Goal: Entertainment & Leisure: Consume media (video, audio)

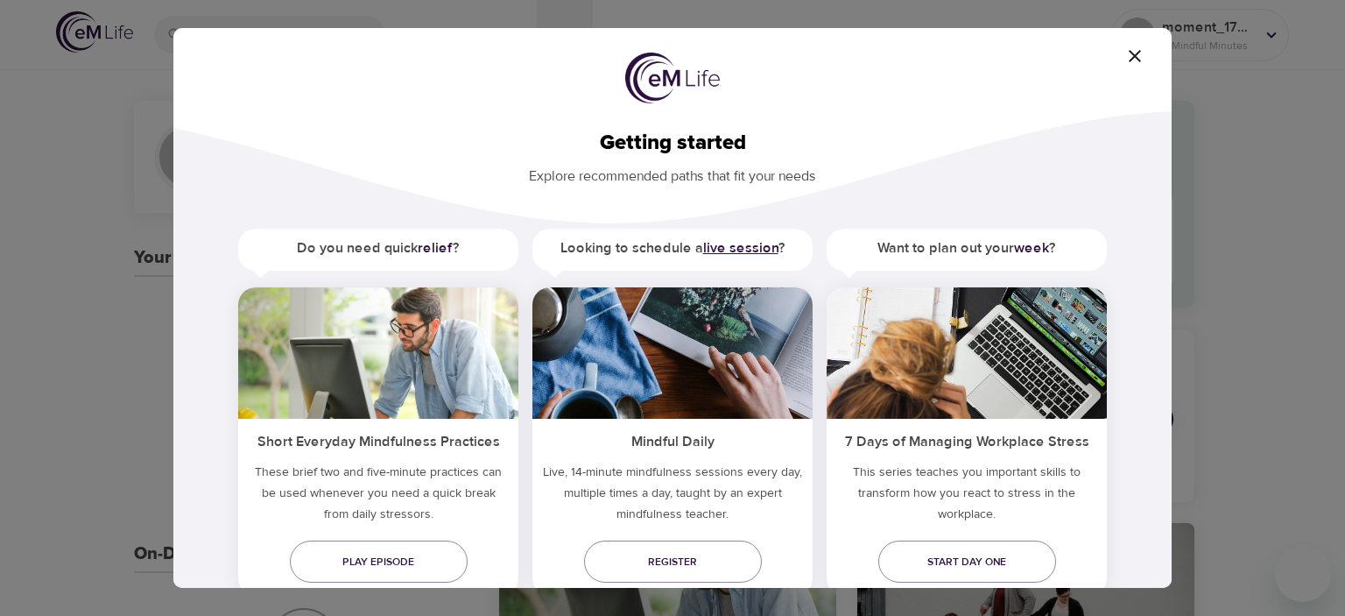
click at [731, 244] on b "live session" at bounding box center [740, 248] width 75 height 18
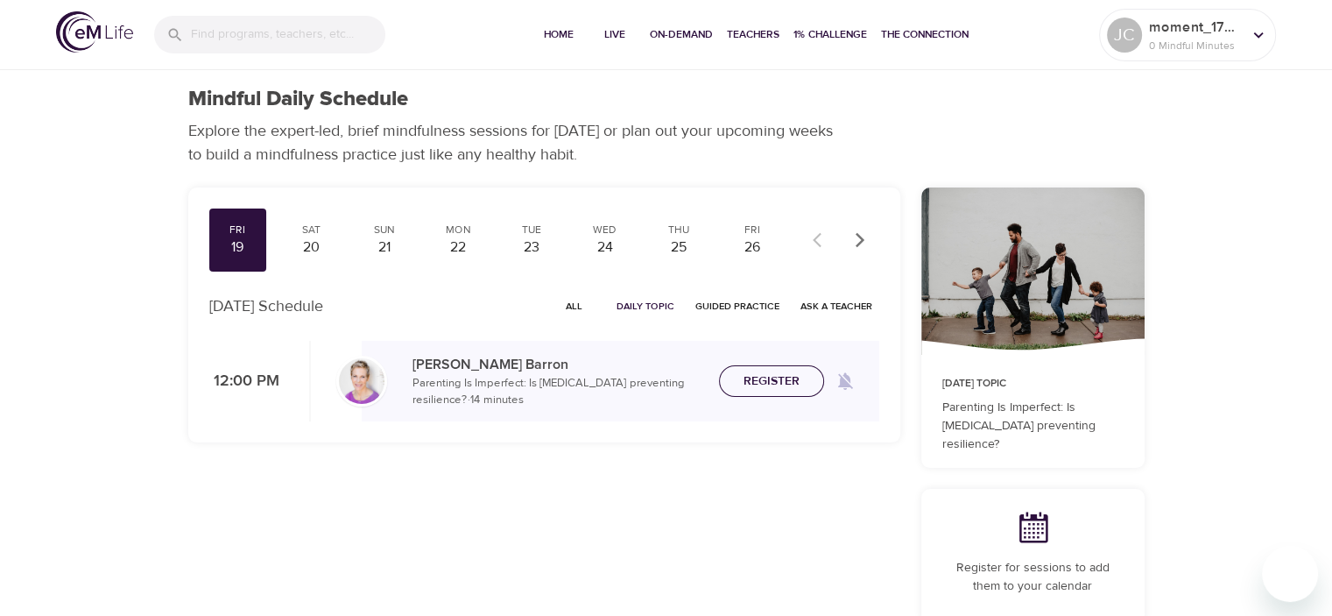
click at [764, 384] on span "Register" at bounding box center [772, 381] width 56 height 22
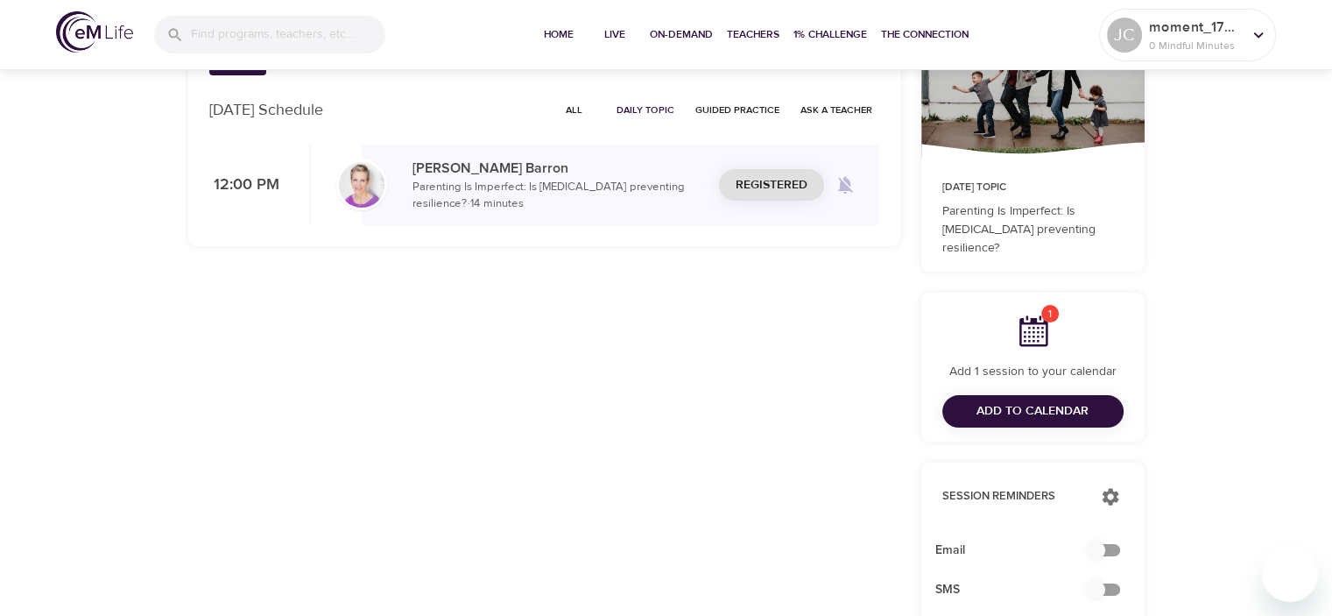
scroll to position [200, 0]
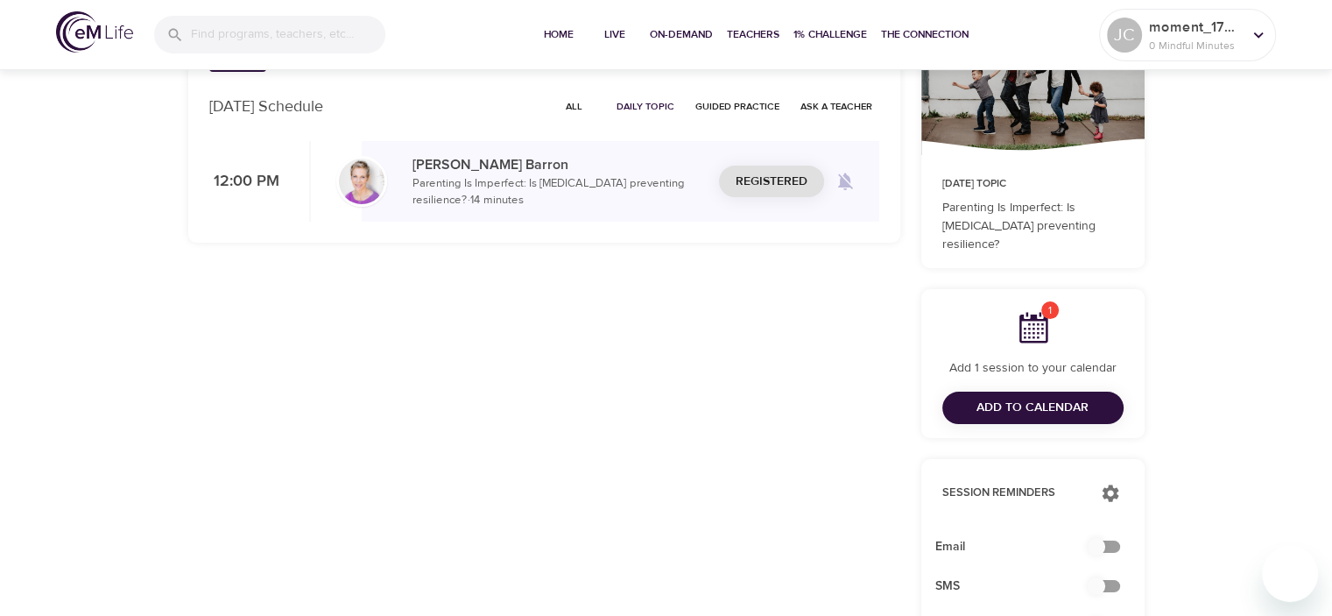
click at [1022, 399] on span "Add to Calendar" at bounding box center [1033, 408] width 112 height 22
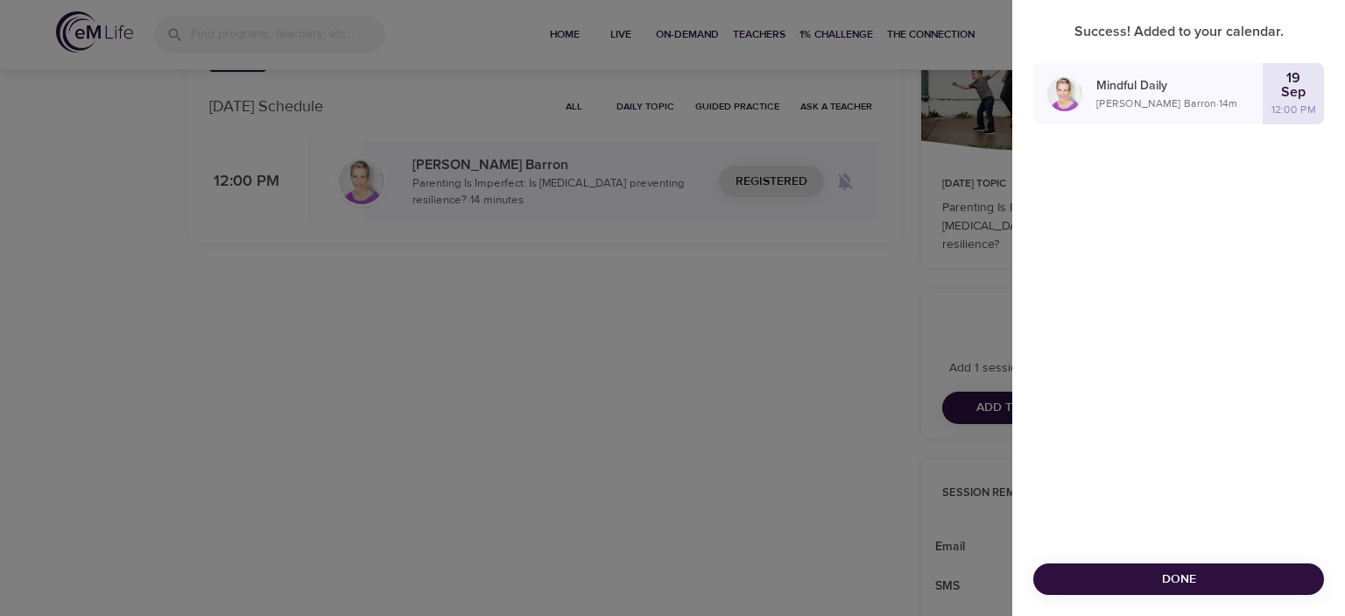
click at [1156, 83] on p "Mindful Daily" at bounding box center [1180, 86] width 166 height 18
click at [1090, 102] on div at bounding box center [1064, 93] width 63 height 35
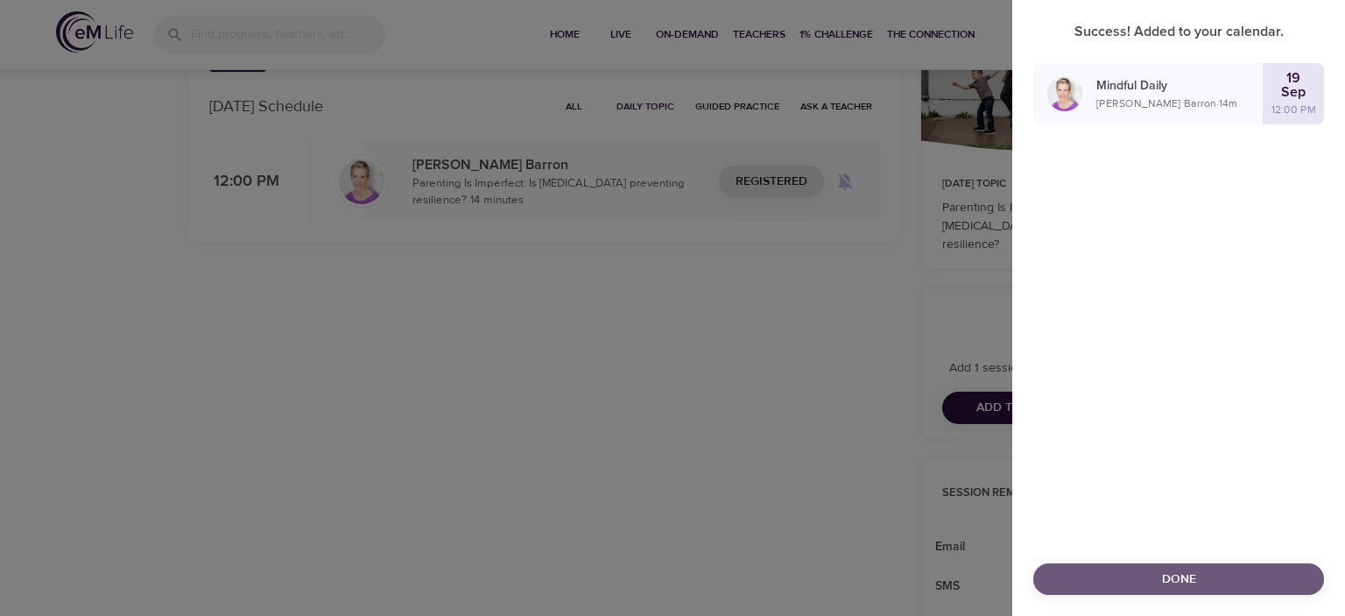
click at [1111, 563] on button "Done" at bounding box center [1178, 579] width 291 height 32
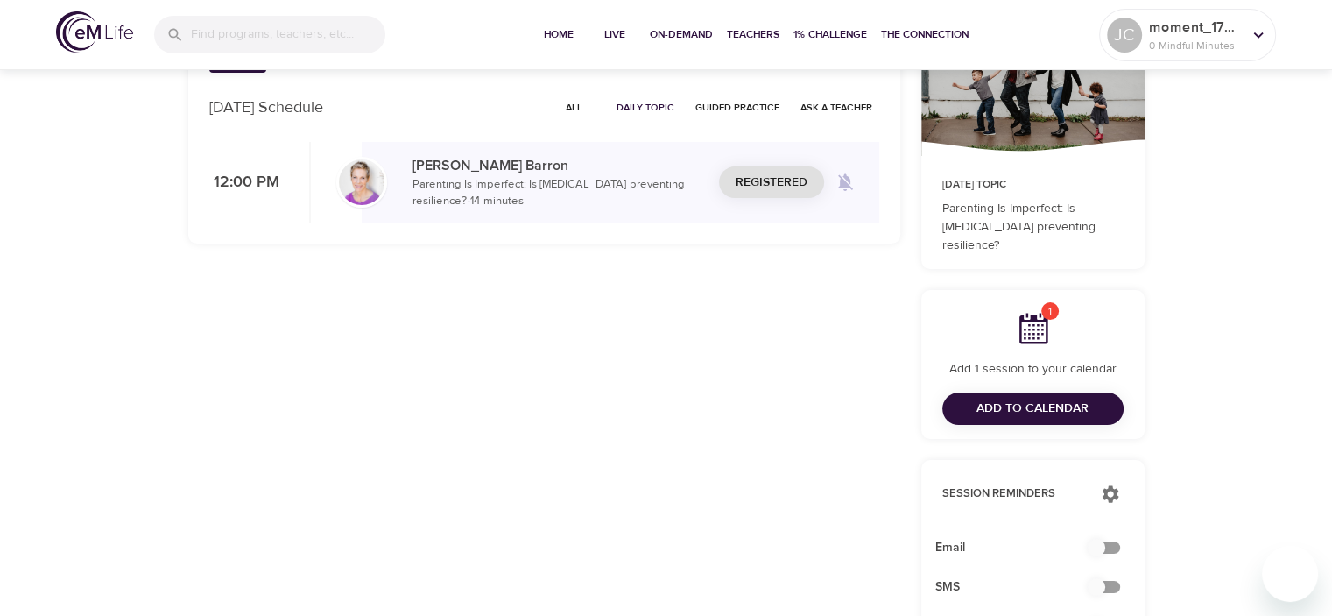
scroll to position [0, 0]
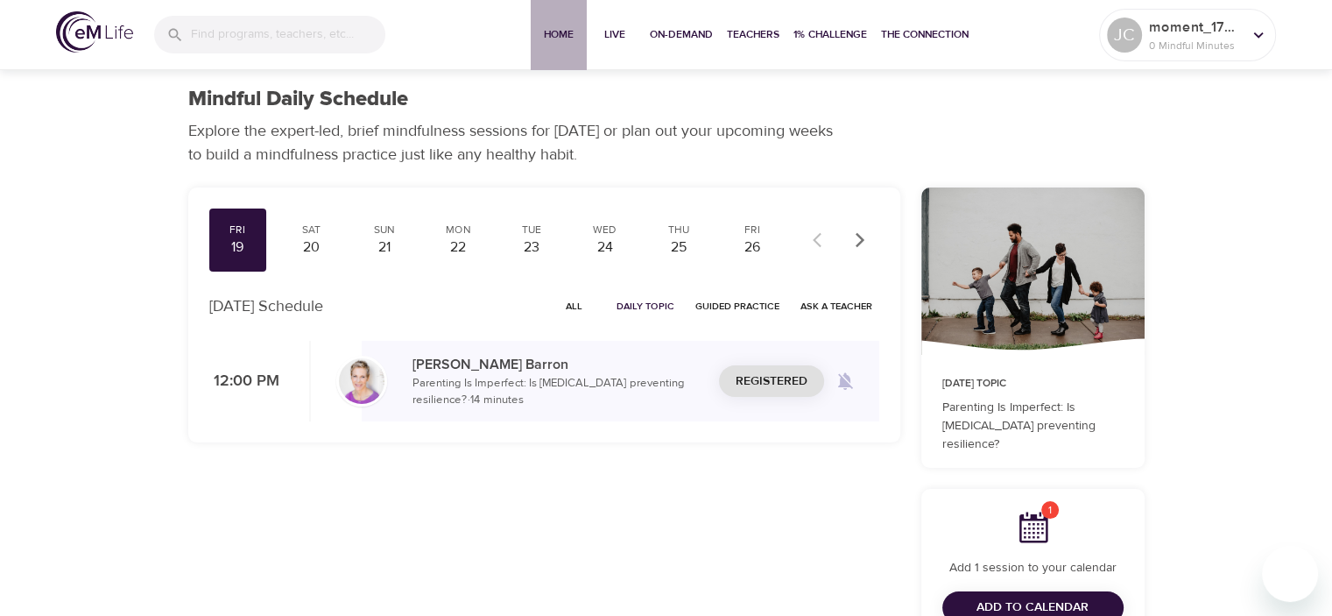
click at [553, 29] on span "Home" at bounding box center [559, 34] width 42 height 18
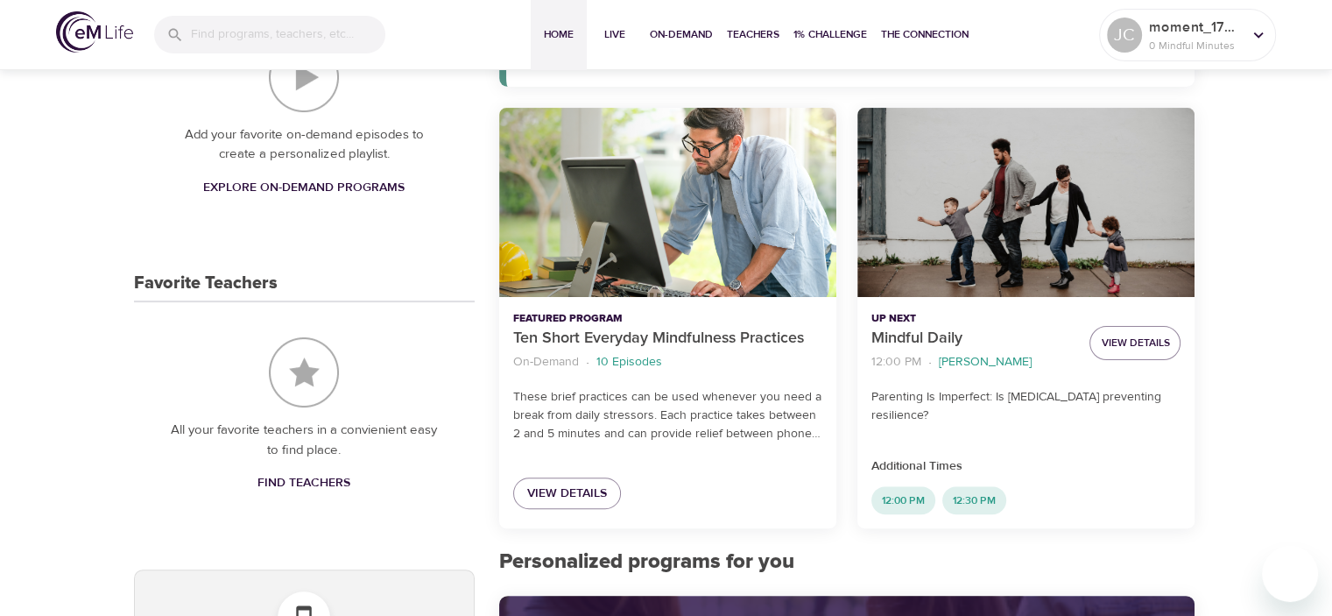
scroll to position [428, 0]
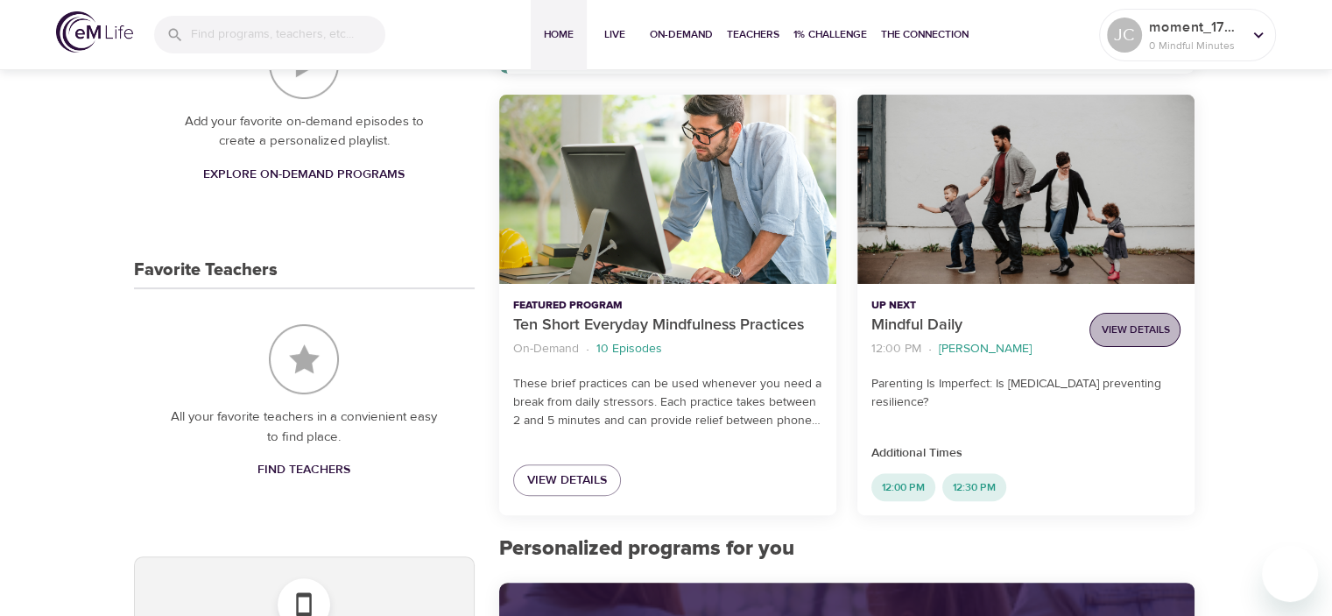
click at [1142, 337] on span "View Details" at bounding box center [1135, 330] width 68 height 18
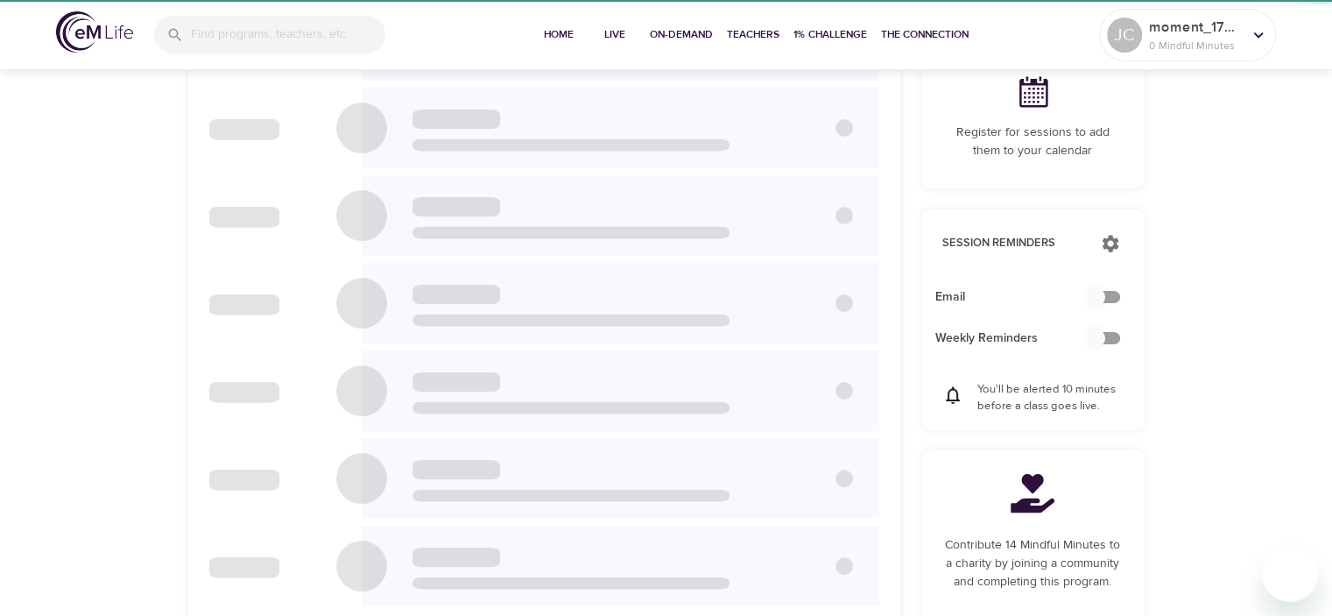
checkbox input "true"
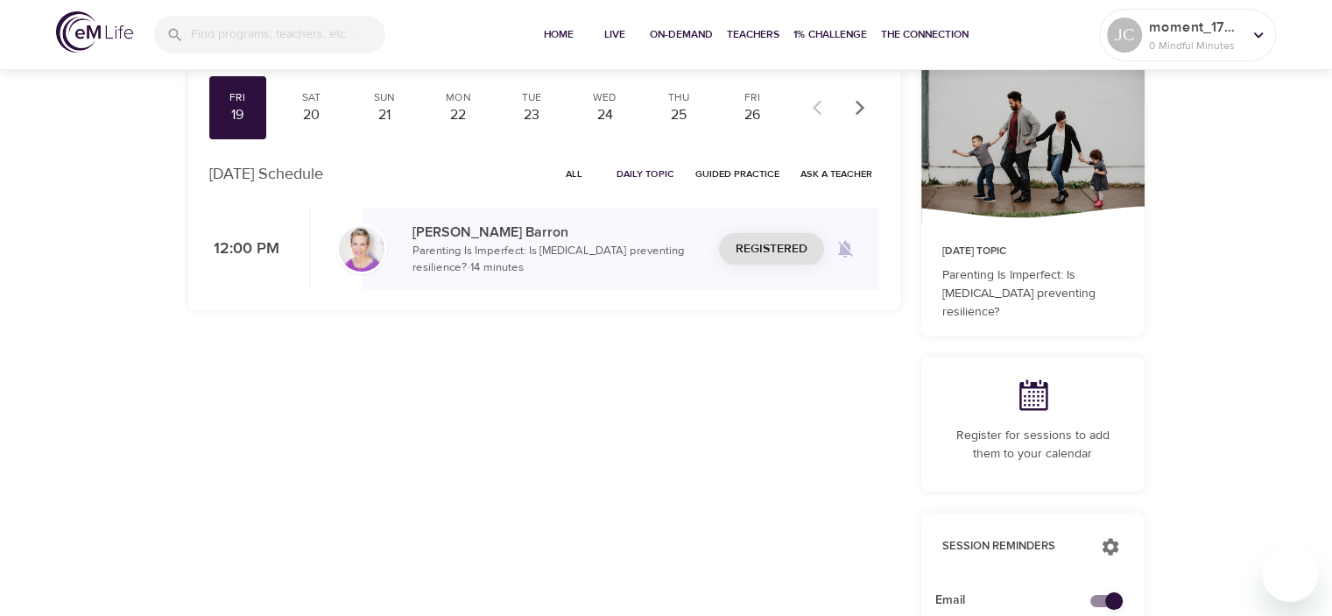
scroll to position [116, 0]
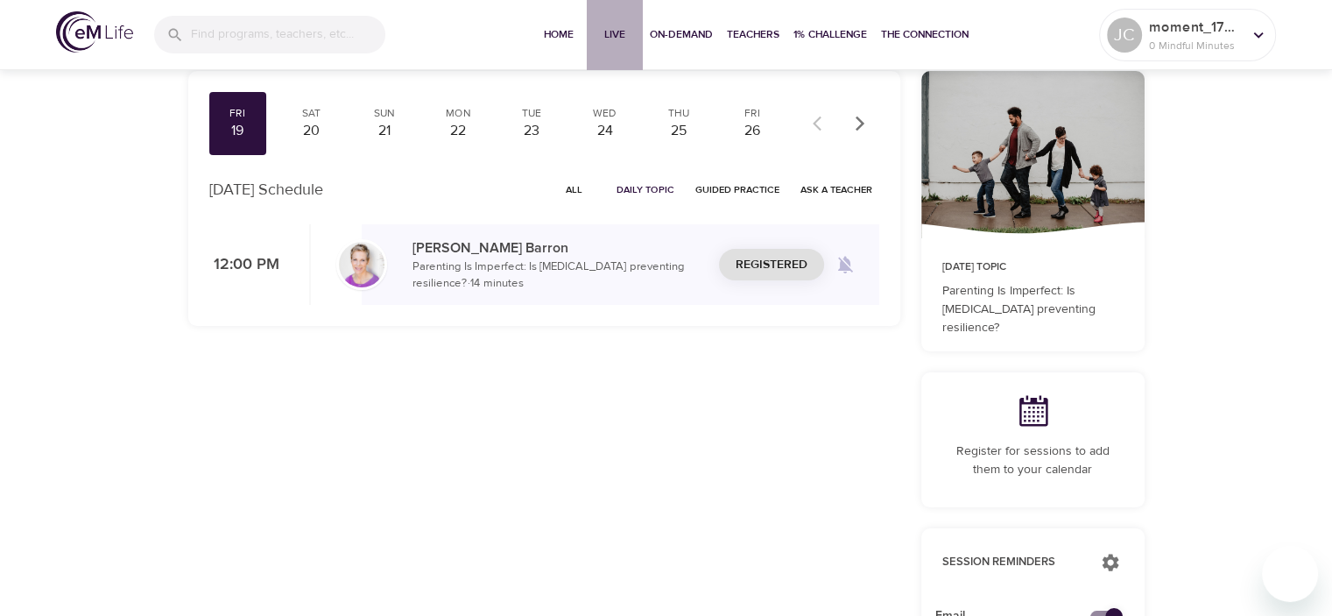
click at [594, 29] on span "Live" at bounding box center [615, 34] width 42 height 18
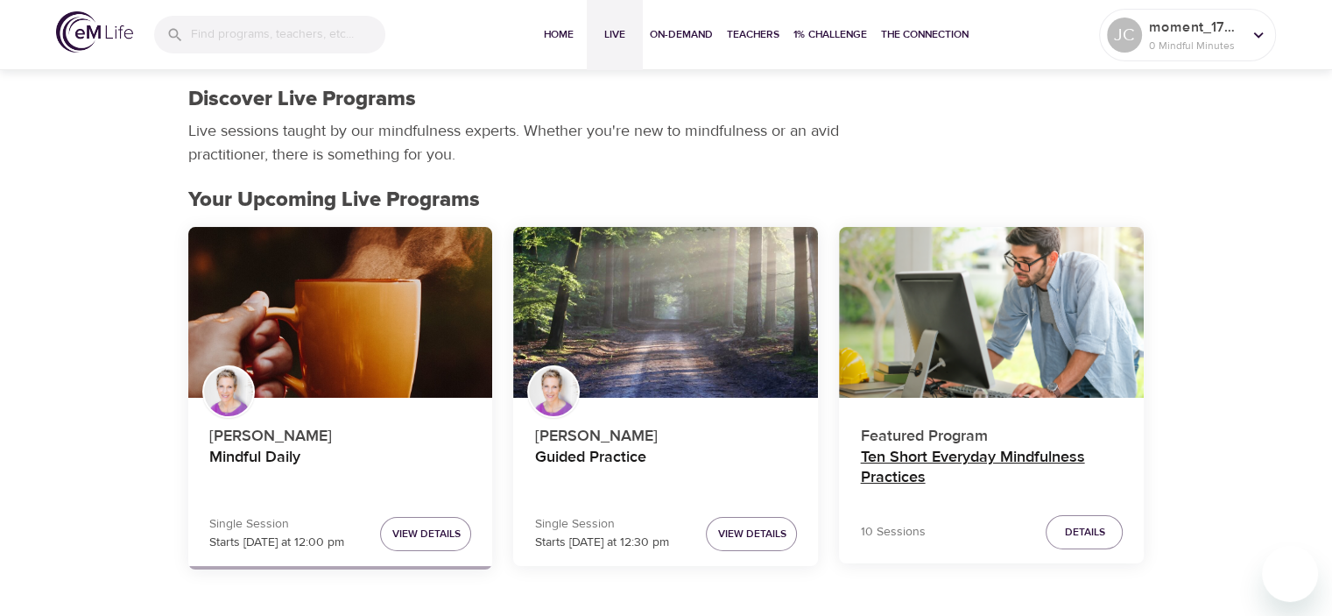
click at [991, 457] on h4 "Ten Short Everyday Mindfulness Practices" at bounding box center [991, 469] width 263 height 42
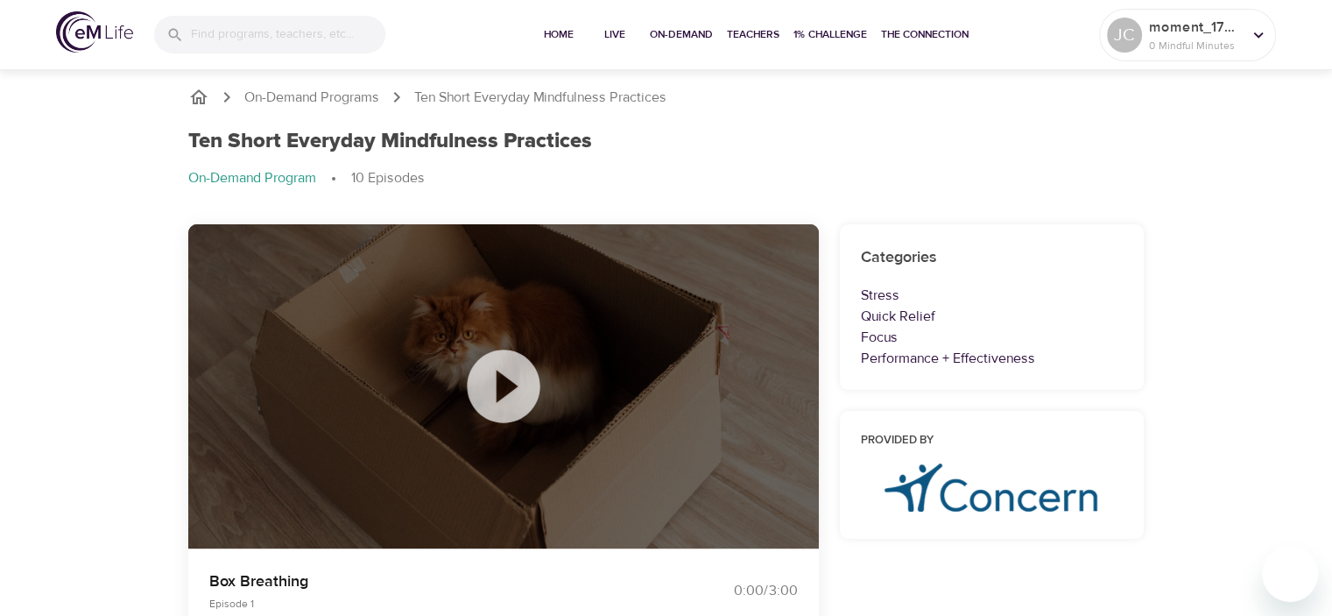
click at [501, 378] on icon at bounding box center [504, 386] width 88 height 88
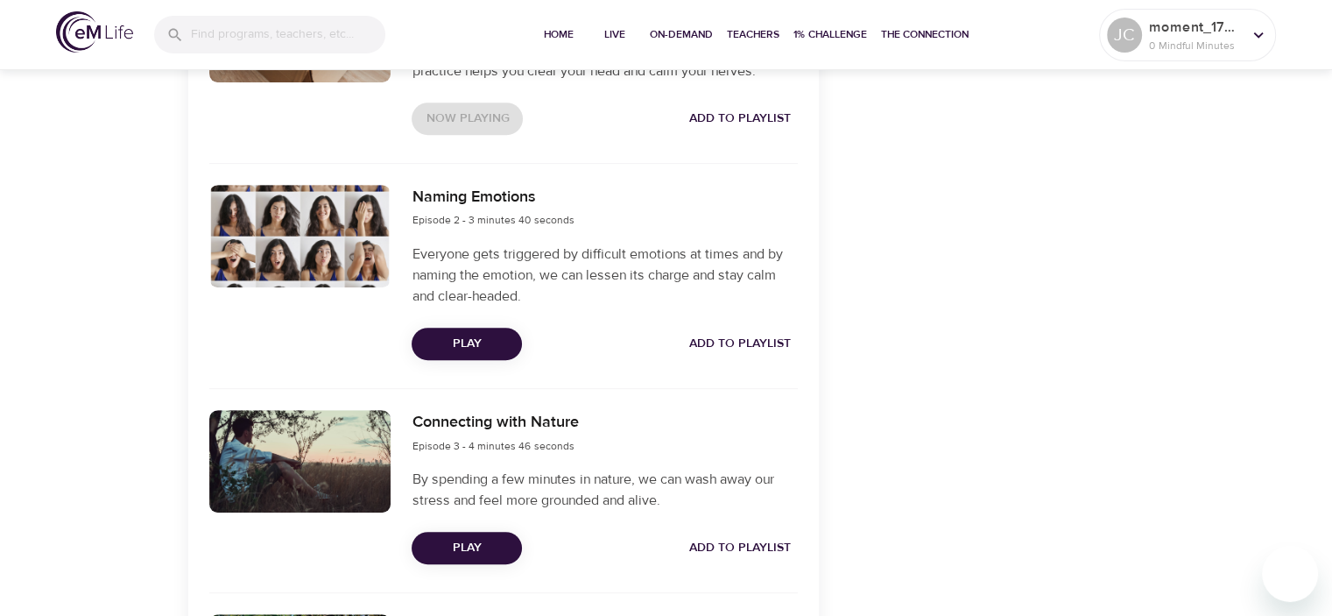
scroll to position [746, 0]
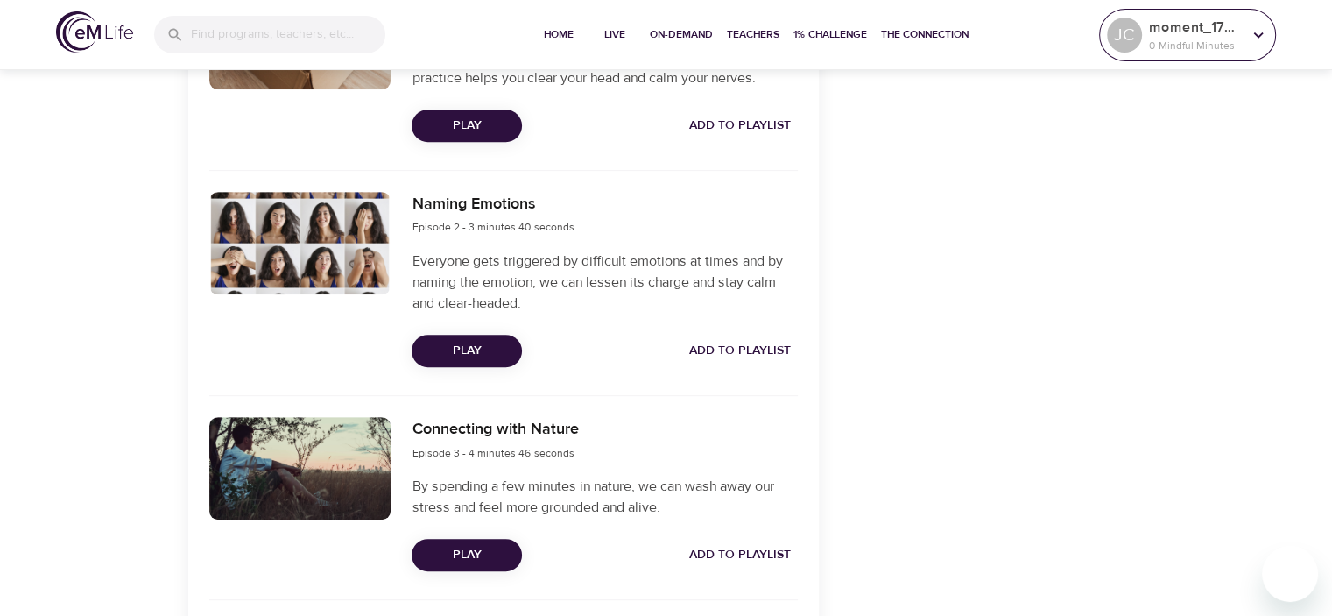
click at [1185, 53] on div "moment_1758303541 0 Mindful Minutes" at bounding box center [1196, 35] width 100 height 44
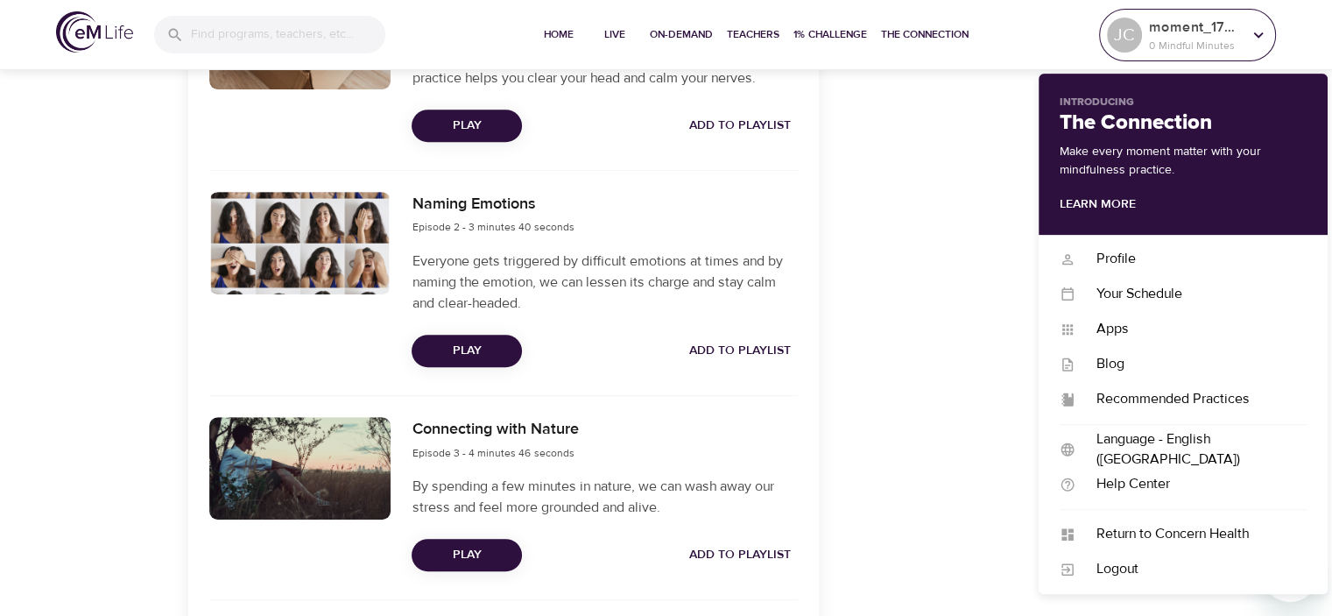
click at [1188, 34] on p "moment_1758303541" at bounding box center [1195, 27] width 93 height 21
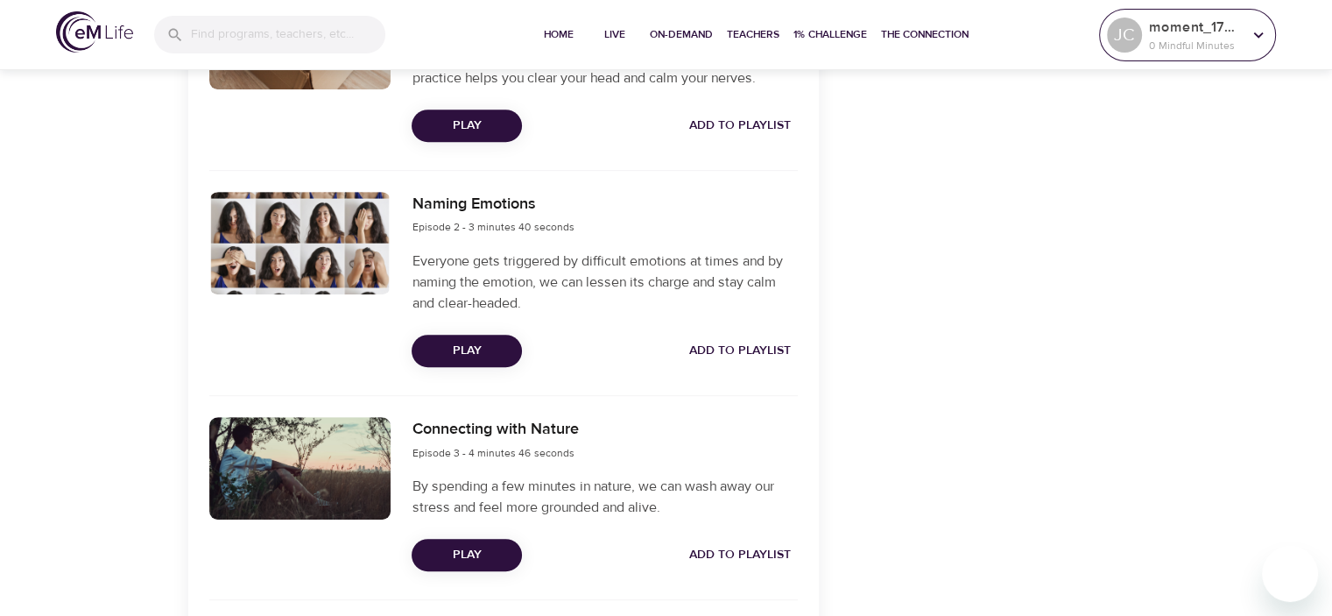
click at [1118, 23] on div "JC" at bounding box center [1124, 35] width 35 height 35
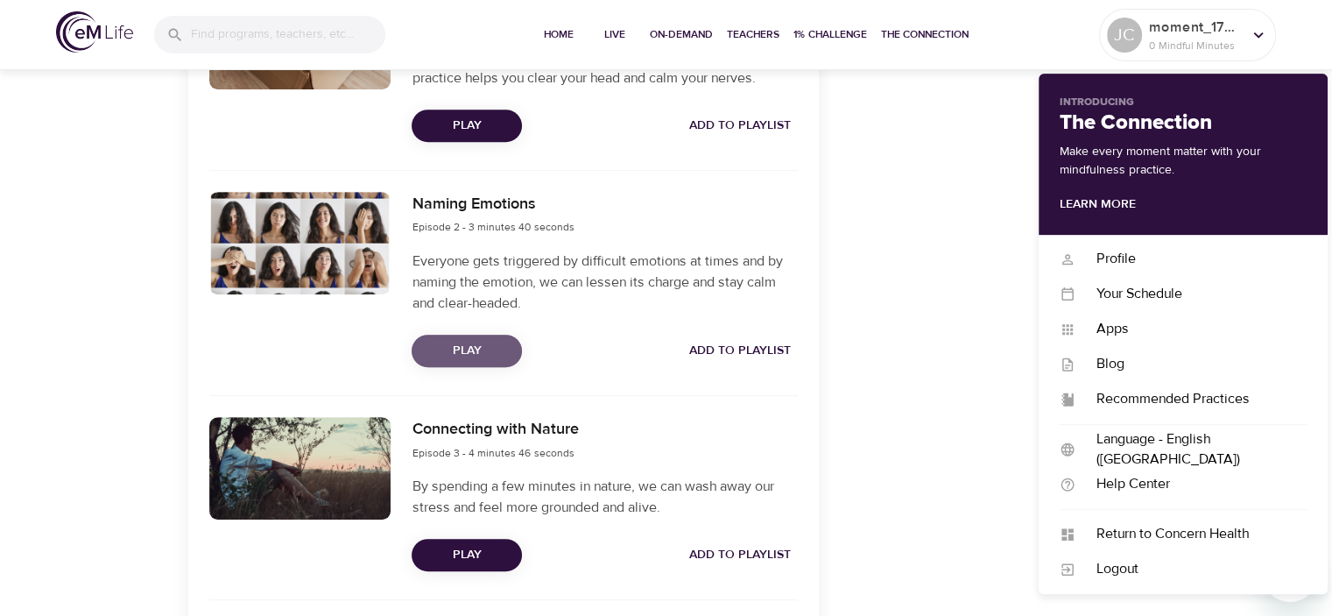
click at [462, 355] on span "Play" at bounding box center [467, 351] width 82 height 22
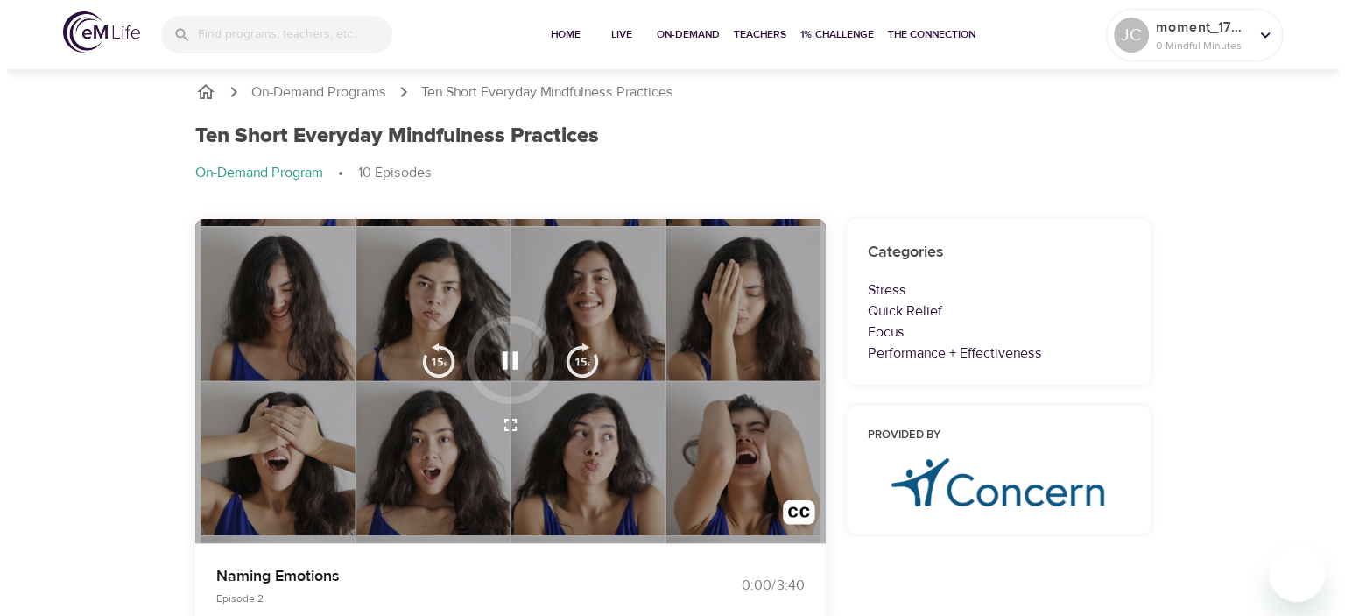
scroll to position [0, 0]
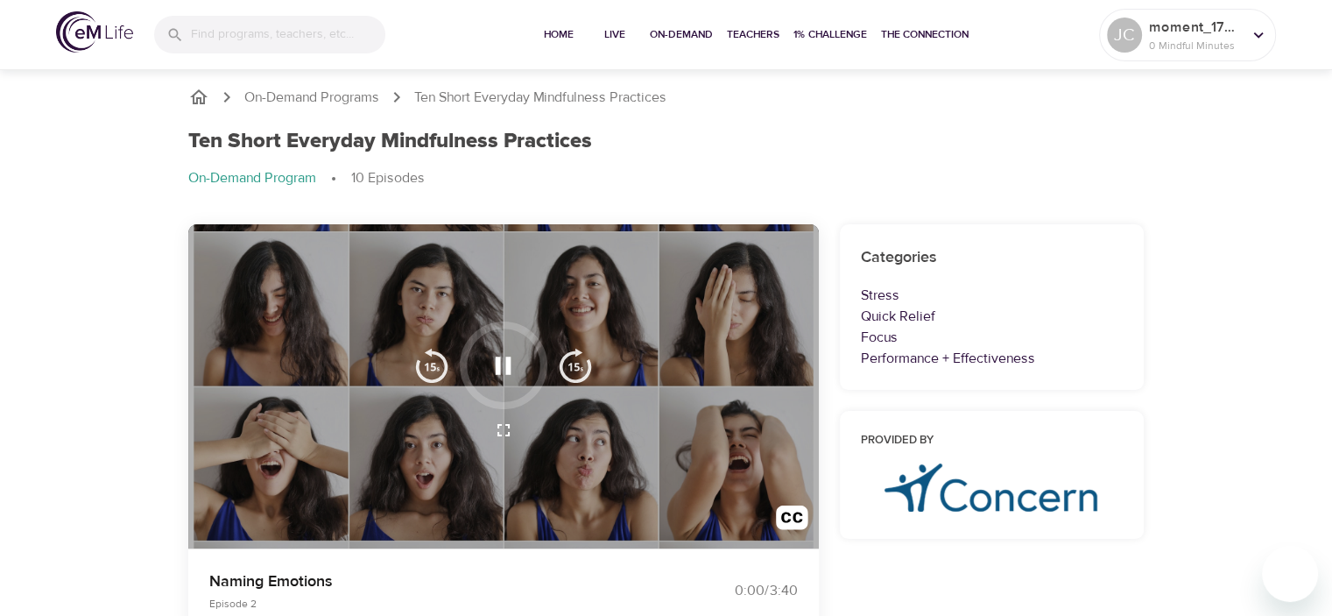
click at [461, 322] on div at bounding box center [504, 365] width 88 height 88
click at [504, 369] on icon "button" at bounding box center [503, 365] width 31 height 31
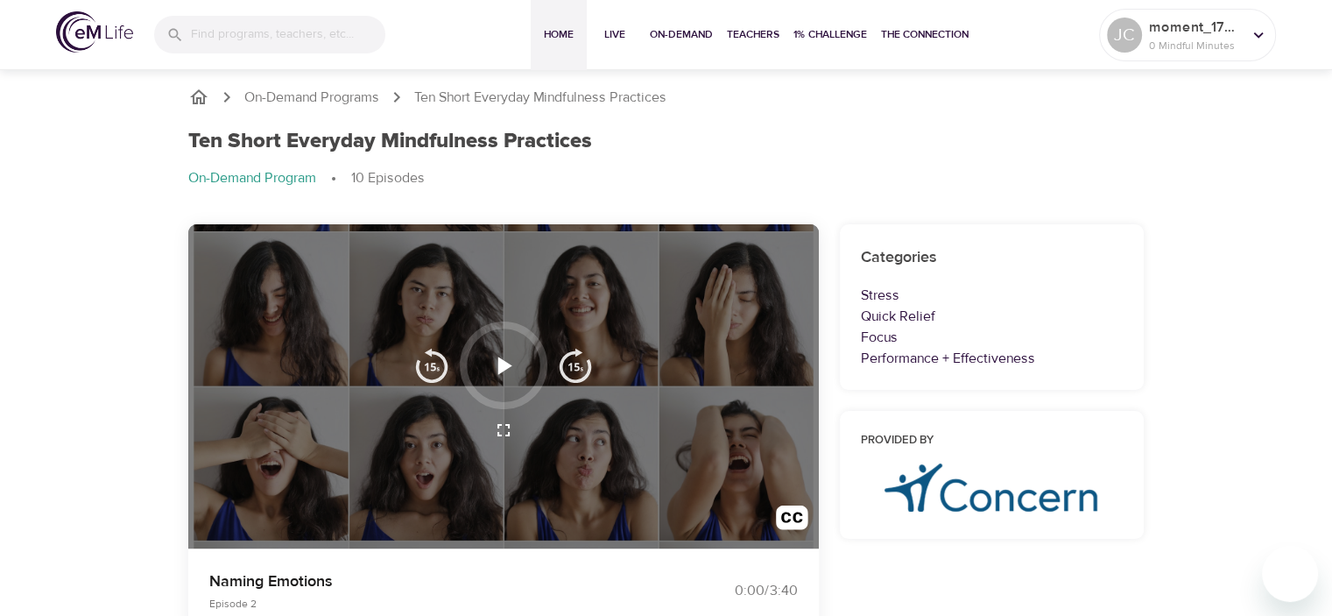
click at [554, 34] on span "Home" at bounding box center [559, 34] width 42 height 18
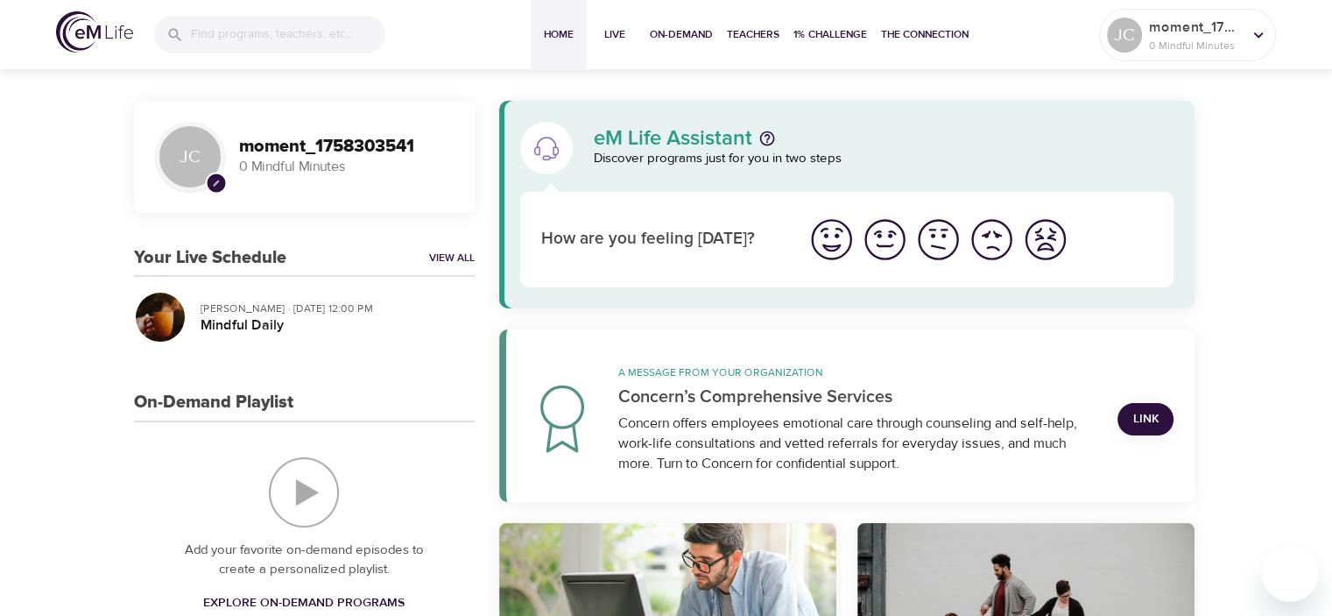
click at [307, 503] on img "On-Demand Playlist" at bounding box center [304, 492] width 70 height 70
click at [305, 473] on img "On-Demand Playlist" at bounding box center [304, 492] width 70 height 70
click at [767, 33] on span "Teachers" at bounding box center [753, 34] width 53 height 18
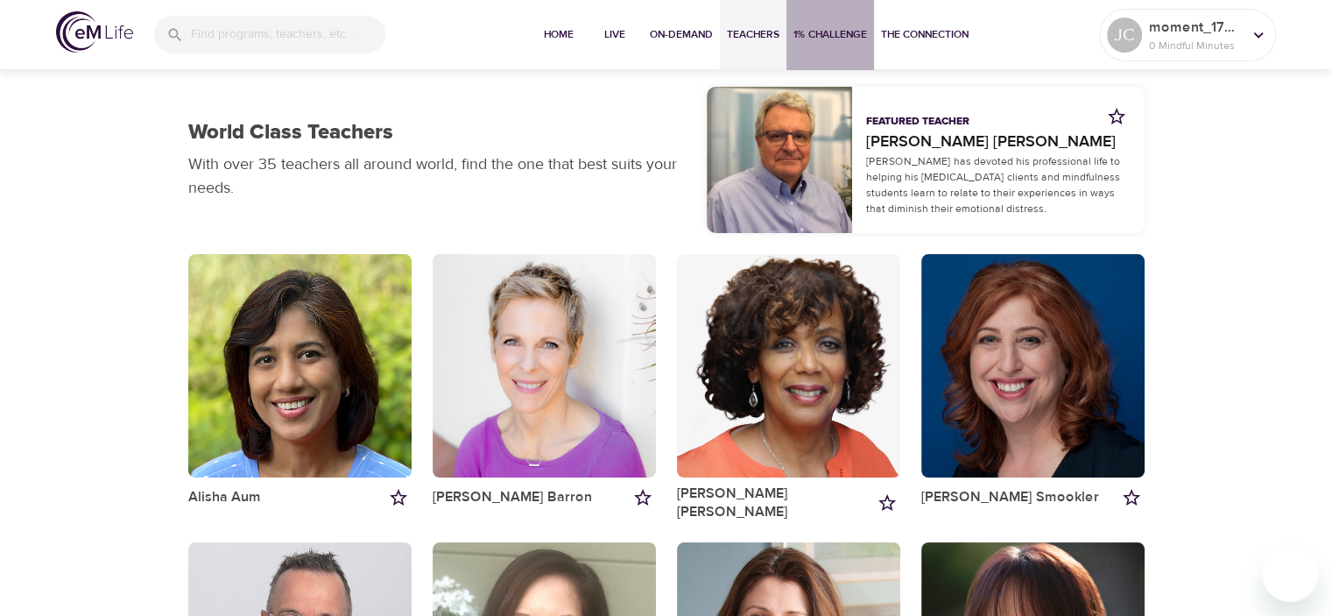
click at [832, 32] on span "1% Challenge" at bounding box center [831, 34] width 74 height 18
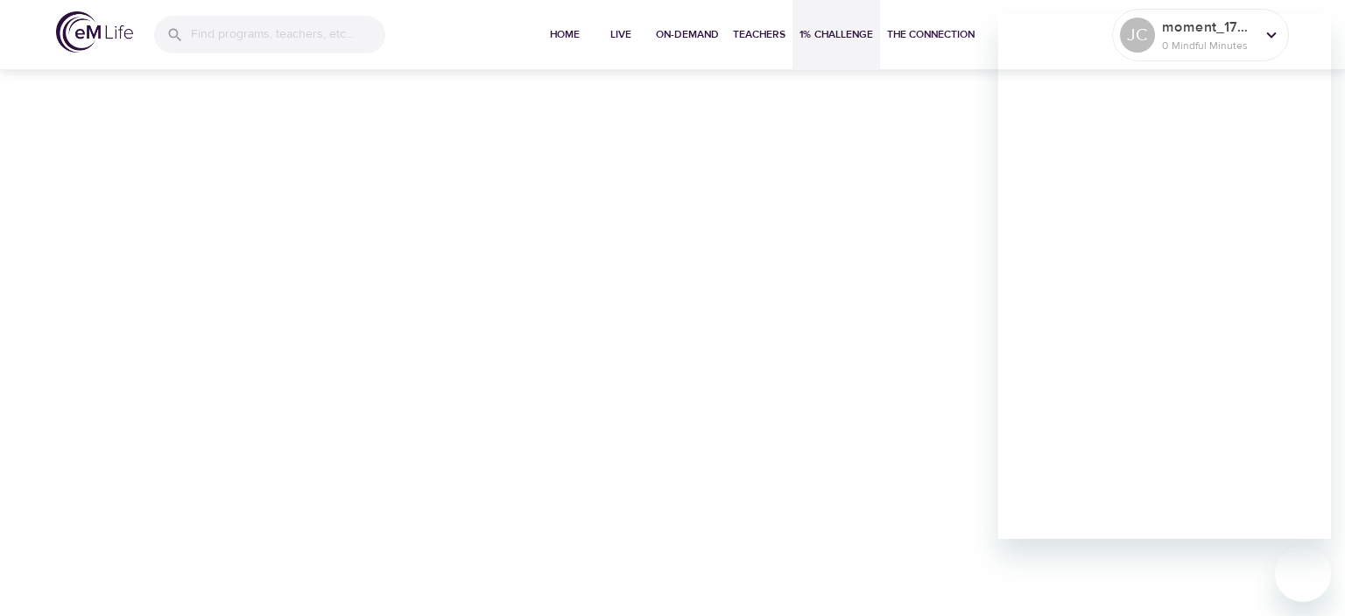
click at [812, 210] on div "Home Live On-Demand Teachers 1% Challenge The Connection JC moment_1758303541 0…" at bounding box center [672, 308] width 1345 height 616
